Goal: Check status: Check status

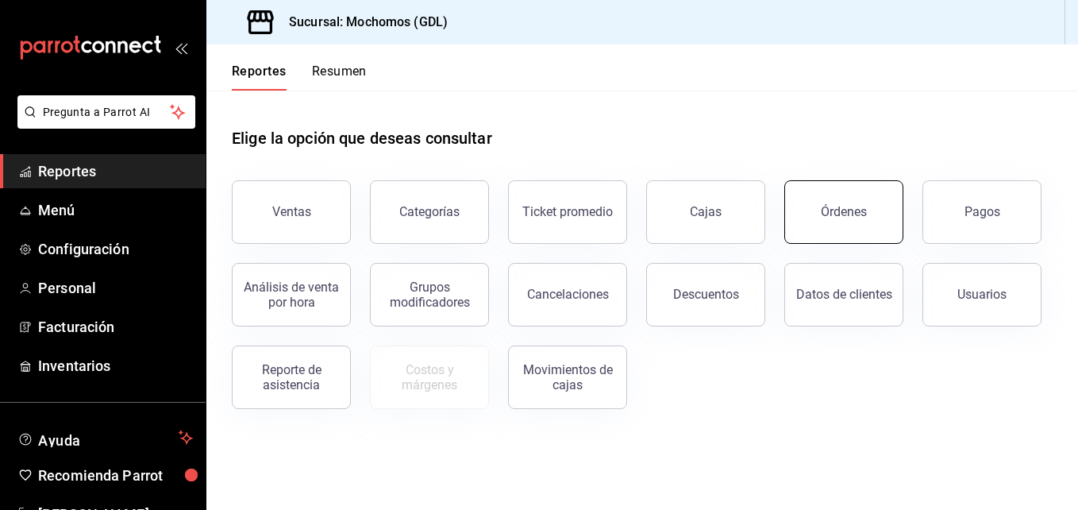
click at [804, 202] on button "Órdenes" at bounding box center [843, 211] width 119 height 63
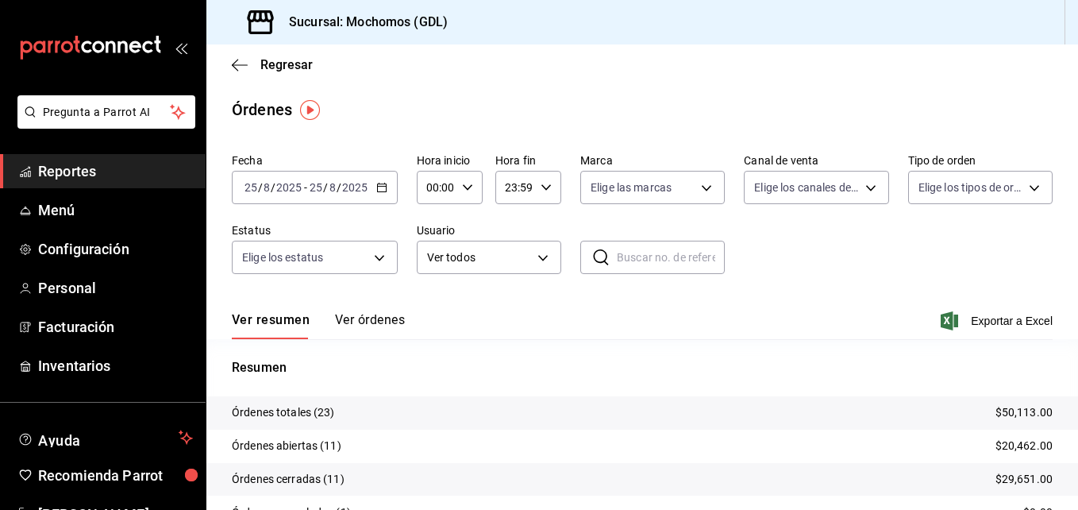
click at [476, 185] on div "00:00 Hora inicio" at bounding box center [450, 187] width 66 height 33
click at [438, 238] on button "00" at bounding box center [432, 228] width 26 height 32
click at [428, 299] on button "05" at bounding box center [432, 291] width 26 height 32
type input "05:00"
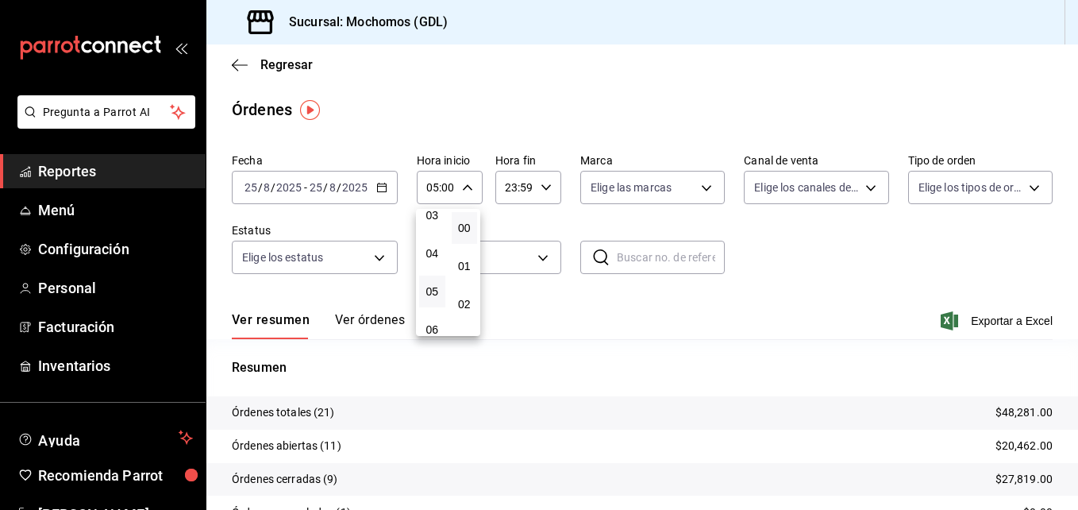
click at [698, 189] on div at bounding box center [539, 255] width 1078 height 510
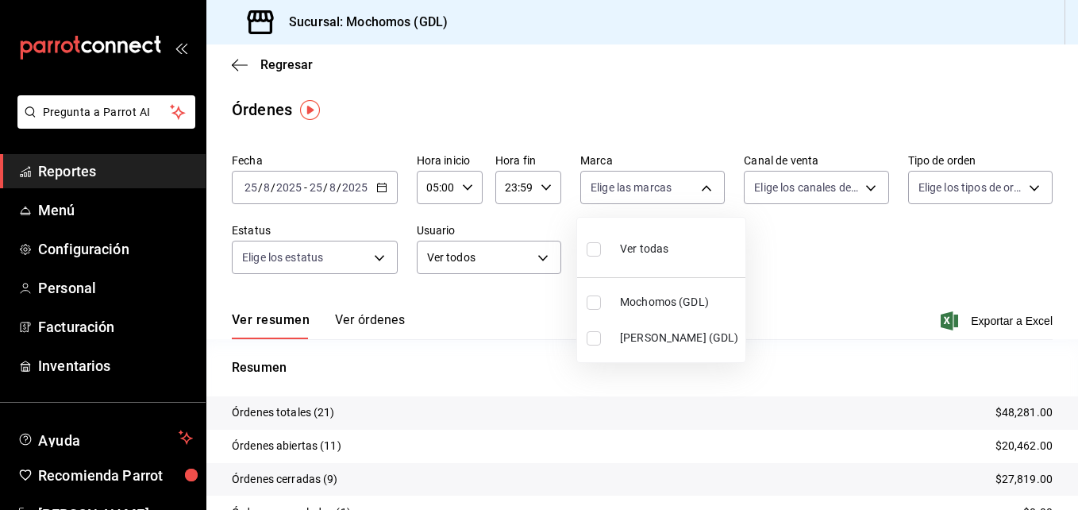
click at [698, 189] on body "Pregunta a Parrot AI Reportes Menú Configuración Personal Facturación Inventari…" at bounding box center [539, 255] width 1078 height 510
click at [629, 329] on span "[PERSON_NAME] (GDL)" at bounding box center [679, 337] width 119 height 17
type input "9cac9703-0c5a-4d8b-addd-5b6b571d65b9"
checkbox input "true"
